Goal: Transaction & Acquisition: Purchase product/service

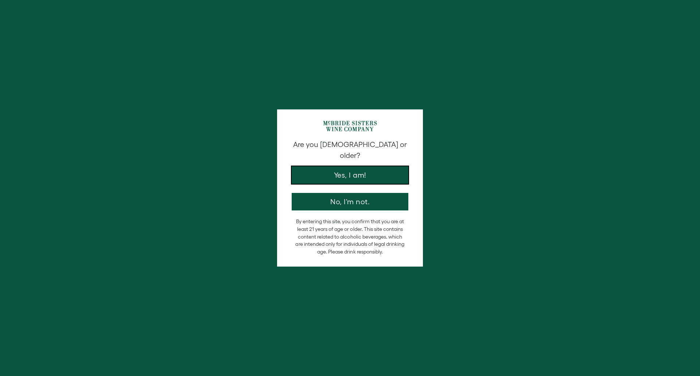
click at [328, 167] on button "Yes, I am!" at bounding box center [350, 174] width 117 height 17
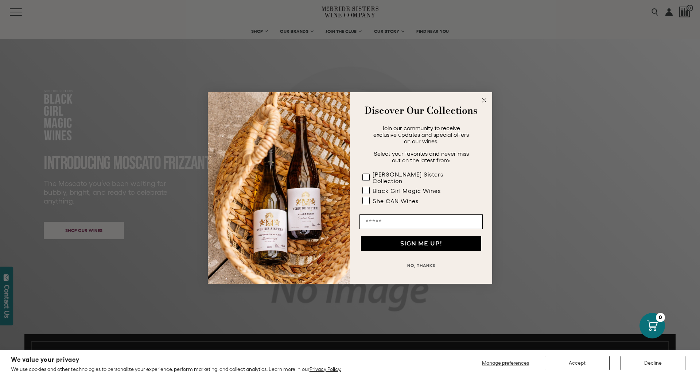
click at [484, 104] on circle "Close dialog" at bounding box center [484, 100] width 8 height 8
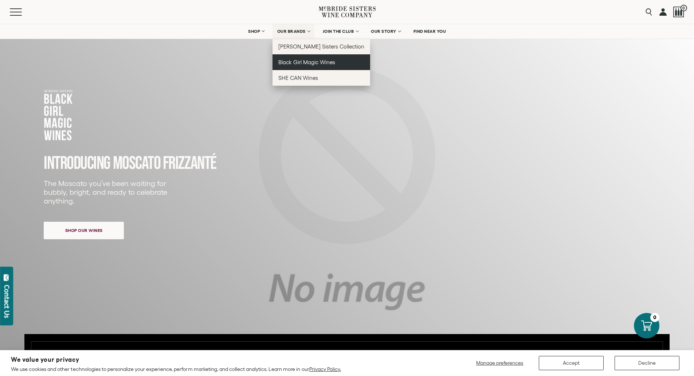
click at [295, 60] on span "Black Girl Magic Wines" at bounding box center [306, 62] width 57 height 6
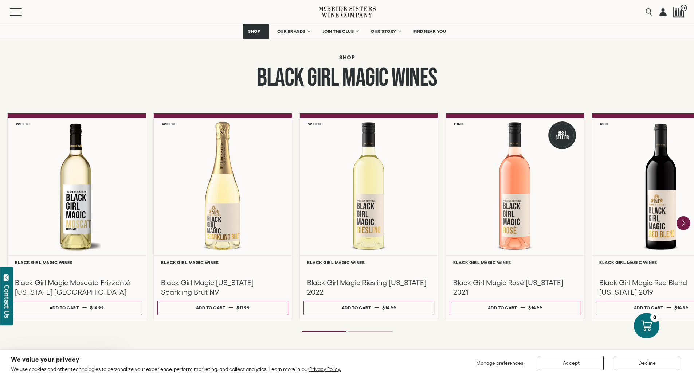
scroll to position [583, 0]
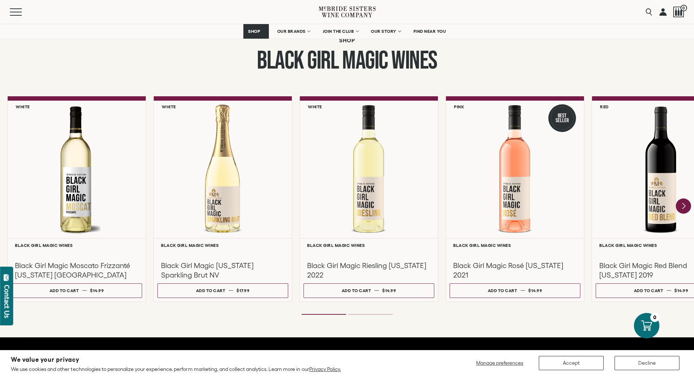
click at [684, 205] on icon "Next" at bounding box center [684, 206] width 3 height 6
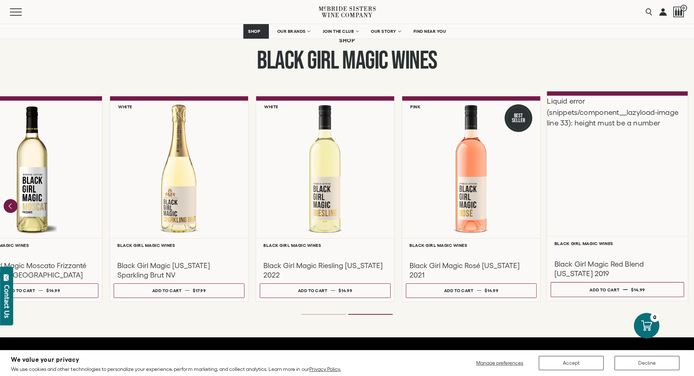
click at [612, 204] on div "Liquid error (snippets/component__lazyload-image line 33): height must be a num…" at bounding box center [617, 165] width 141 height 140
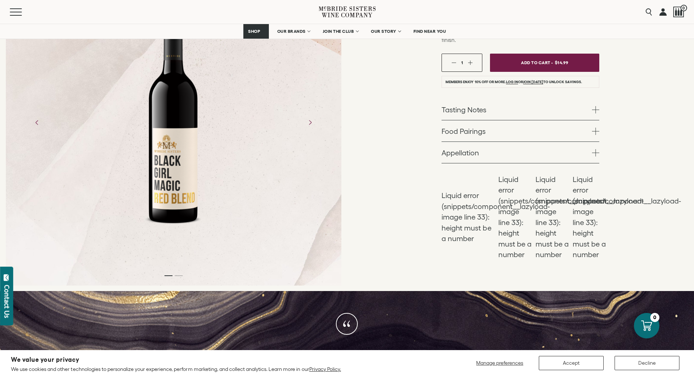
scroll to position [182, 0]
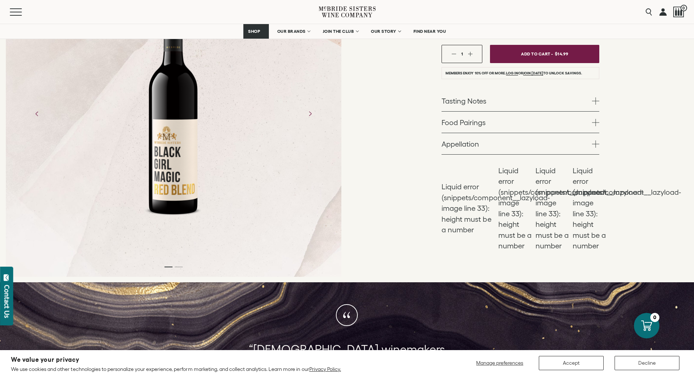
click at [597, 97] on span at bounding box center [595, 100] width 7 height 7
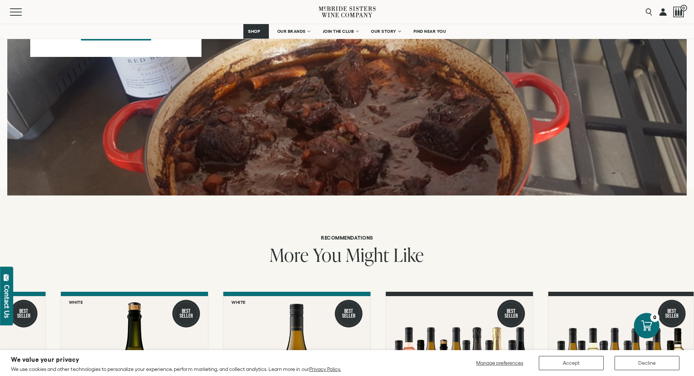
scroll to position [984, 0]
